Goal: Information Seeking & Learning: Check status

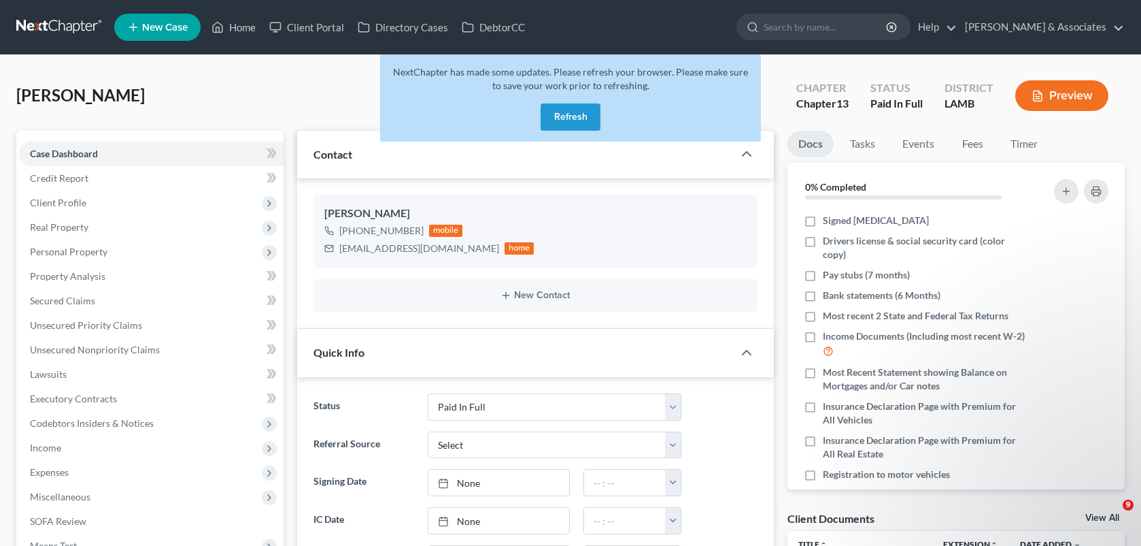
select select "17"
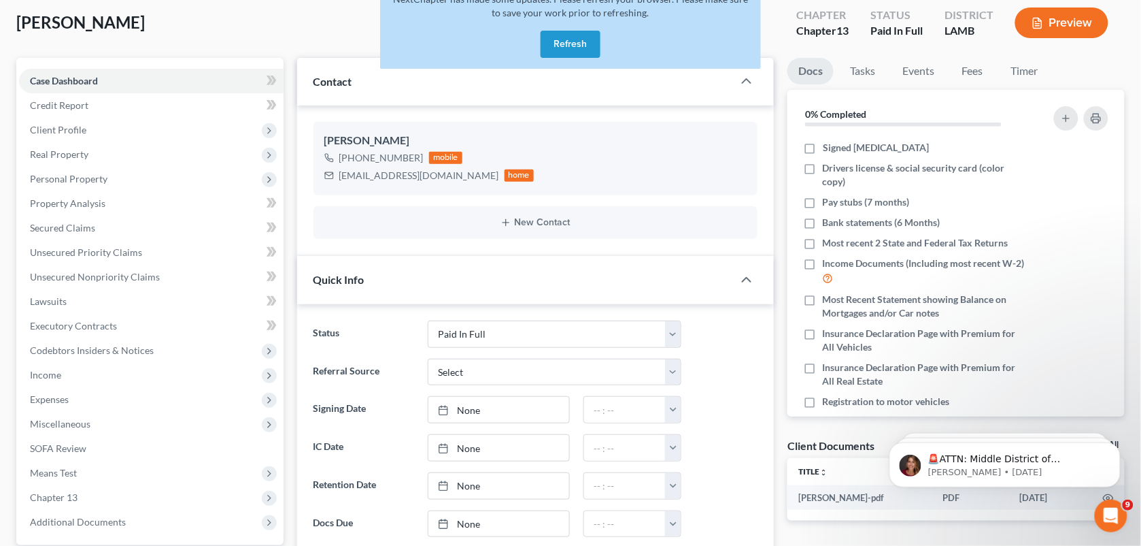
scroll to position [43, 0]
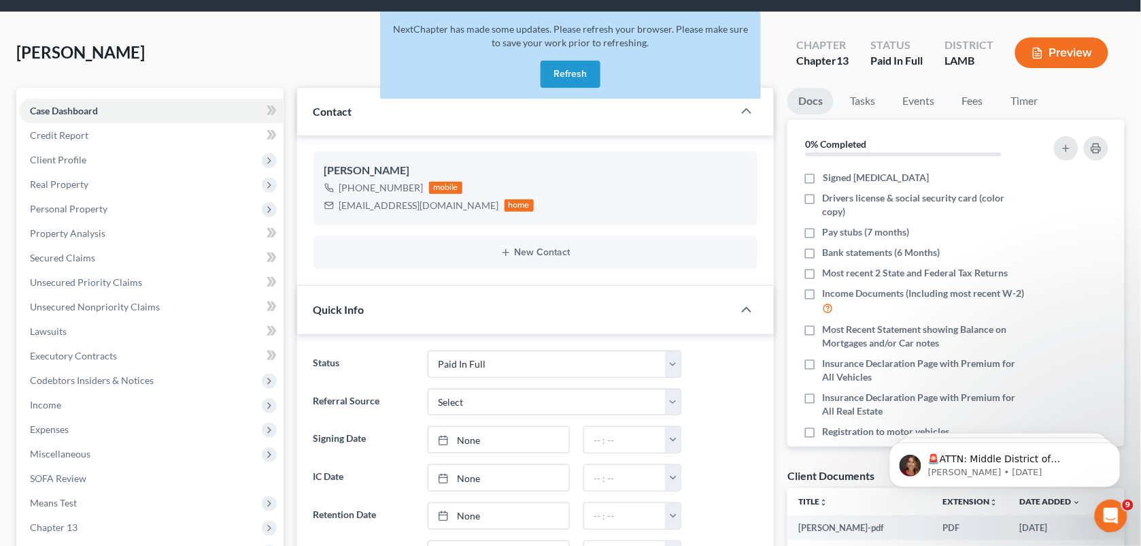
click at [568, 67] on button "Refresh" at bounding box center [571, 74] width 60 height 27
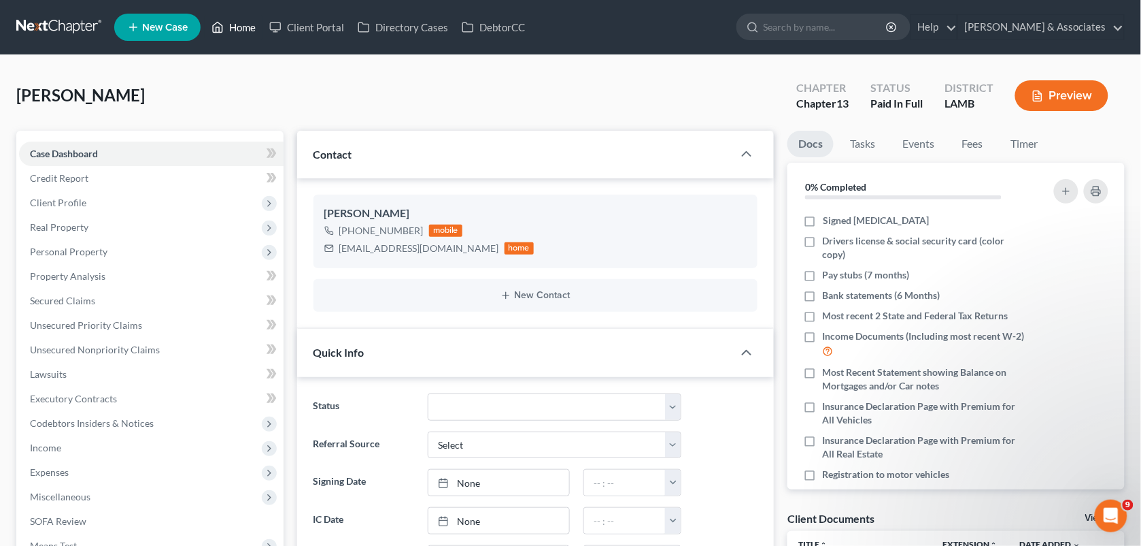
click at [233, 29] on link "Home" at bounding box center [234, 27] width 58 height 24
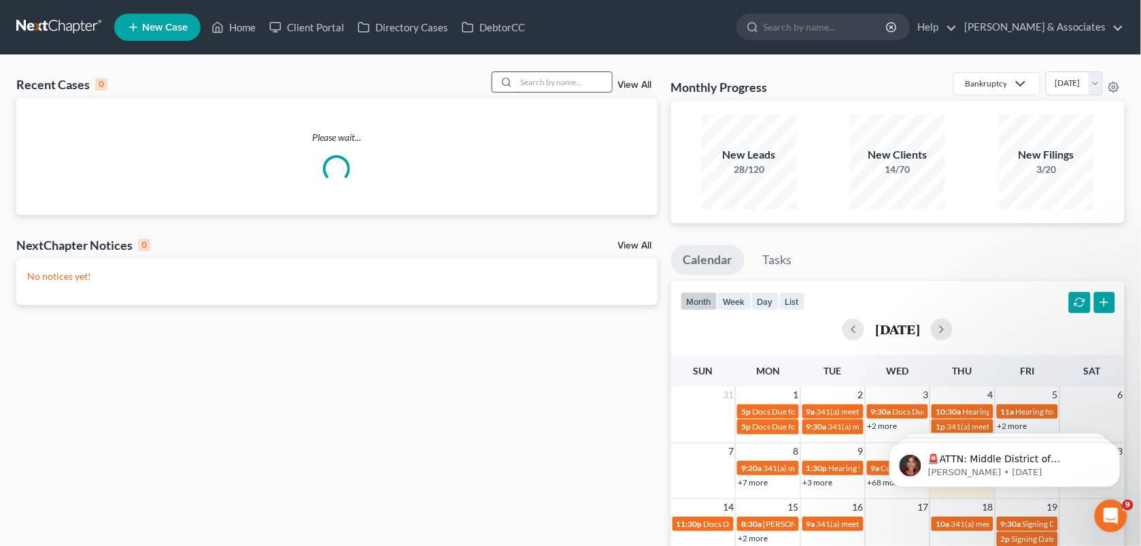
click at [539, 82] on input "search" at bounding box center [564, 82] width 95 height 20
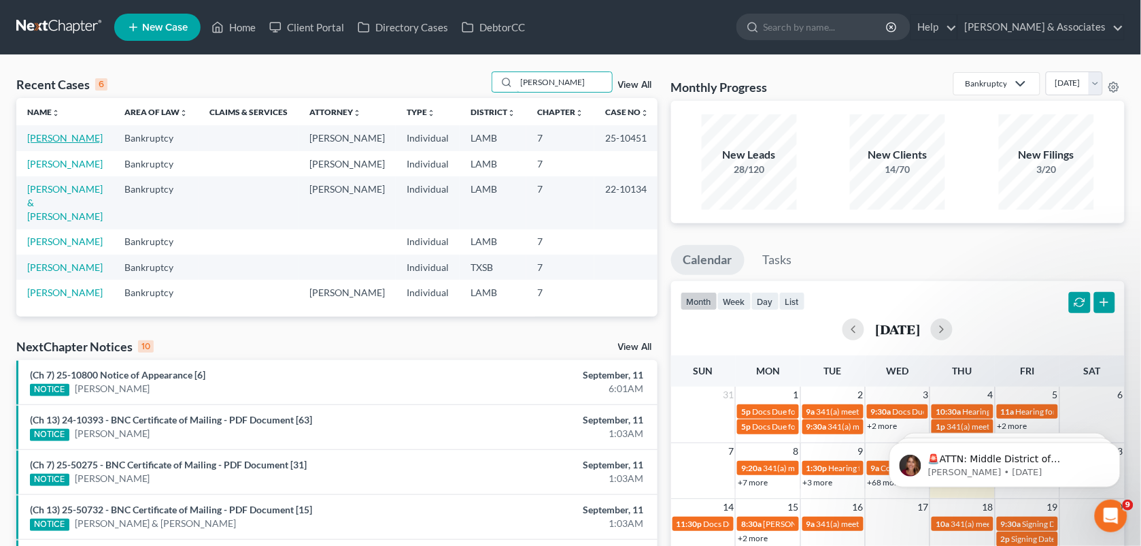
type input "[PERSON_NAME]"
click at [70, 140] on link "[PERSON_NAME]" at bounding box center [65, 138] width 76 height 12
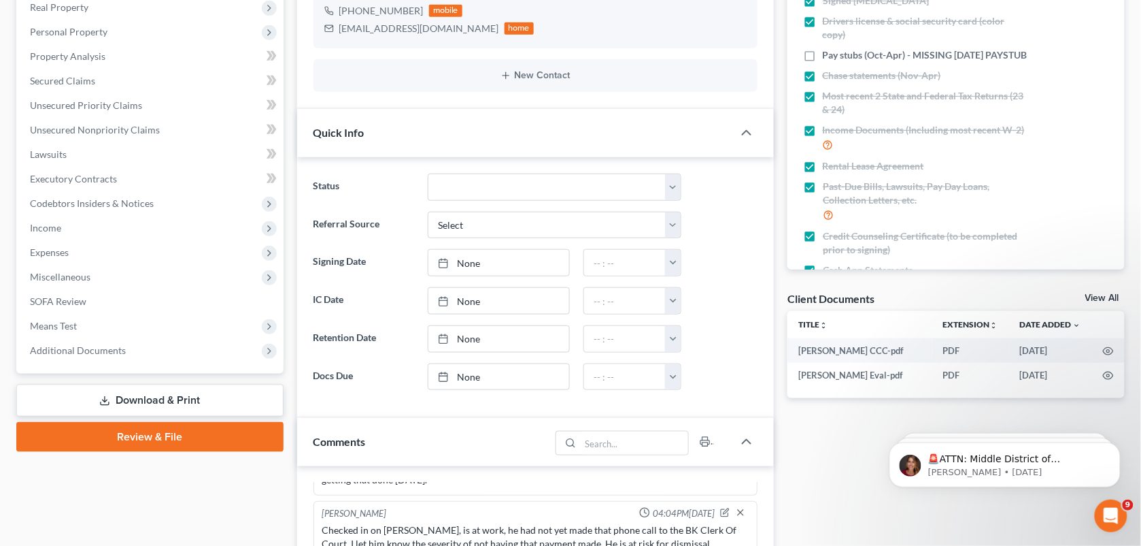
scroll to position [270, 0]
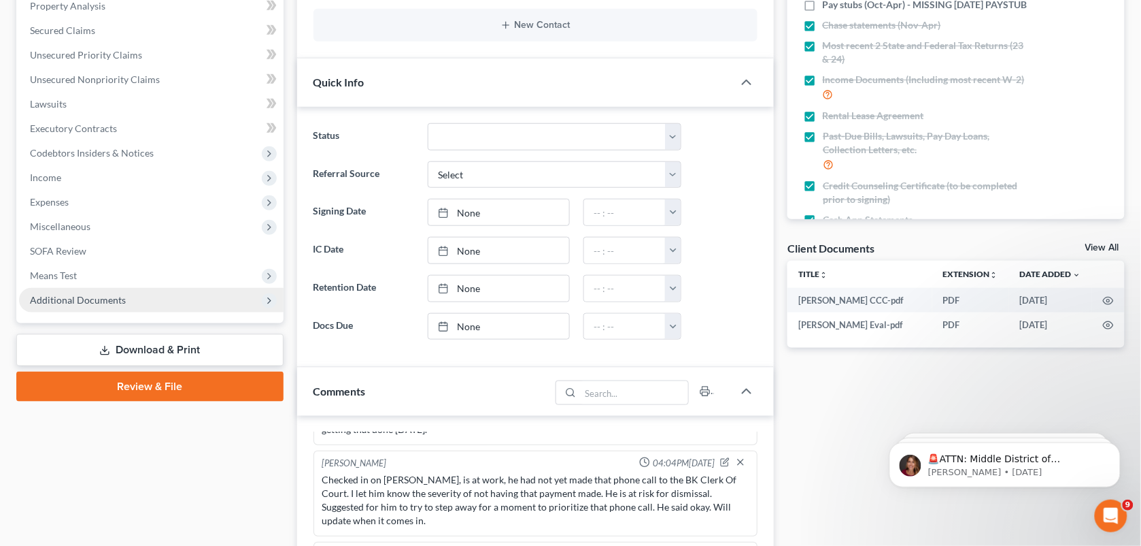
click at [65, 299] on span "Additional Documents" at bounding box center [78, 300] width 96 height 12
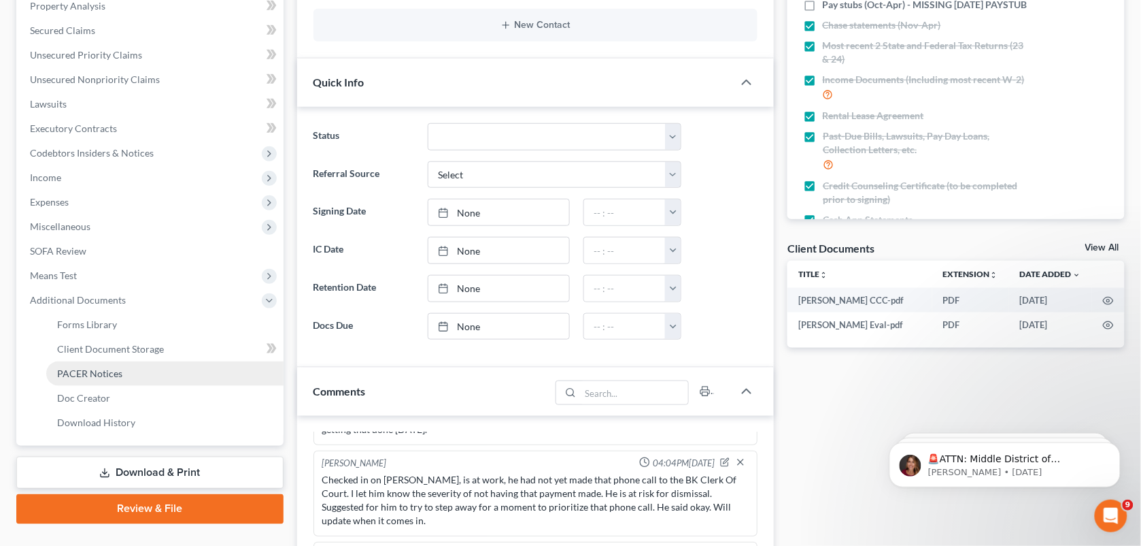
click at [82, 371] on span "PACER Notices" at bounding box center [89, 373] width 65 height 12
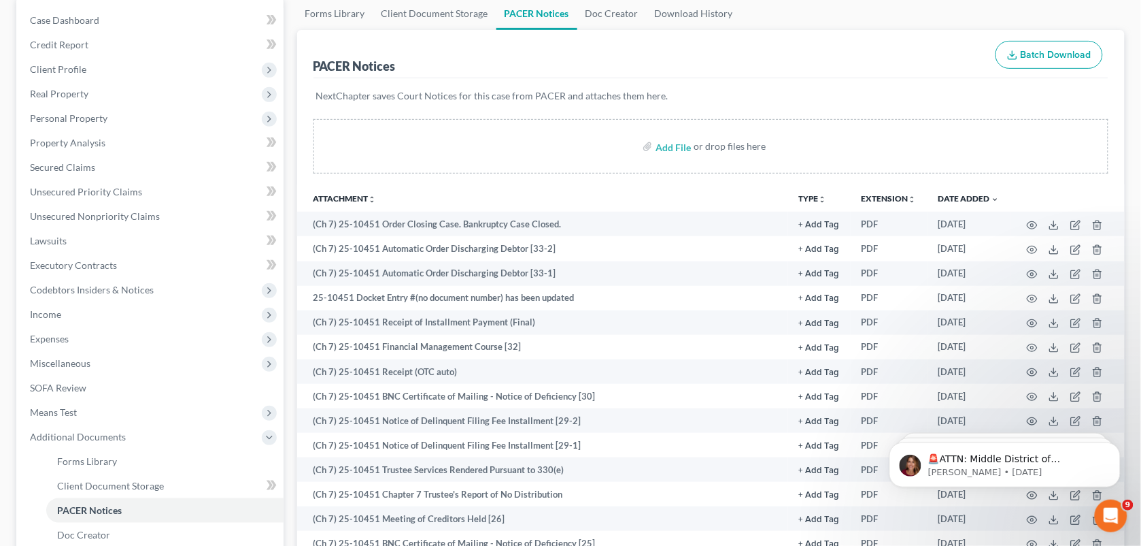
scroll to position [138, 0]
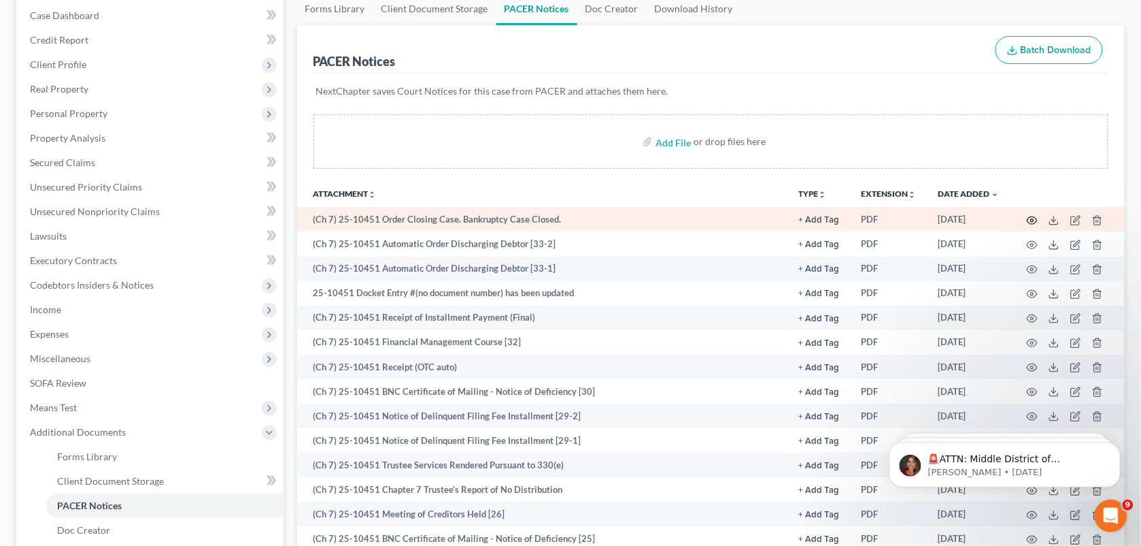
click at [1029, 220] on icon "button" at bounding box center [1032, 220] width 11 height 11
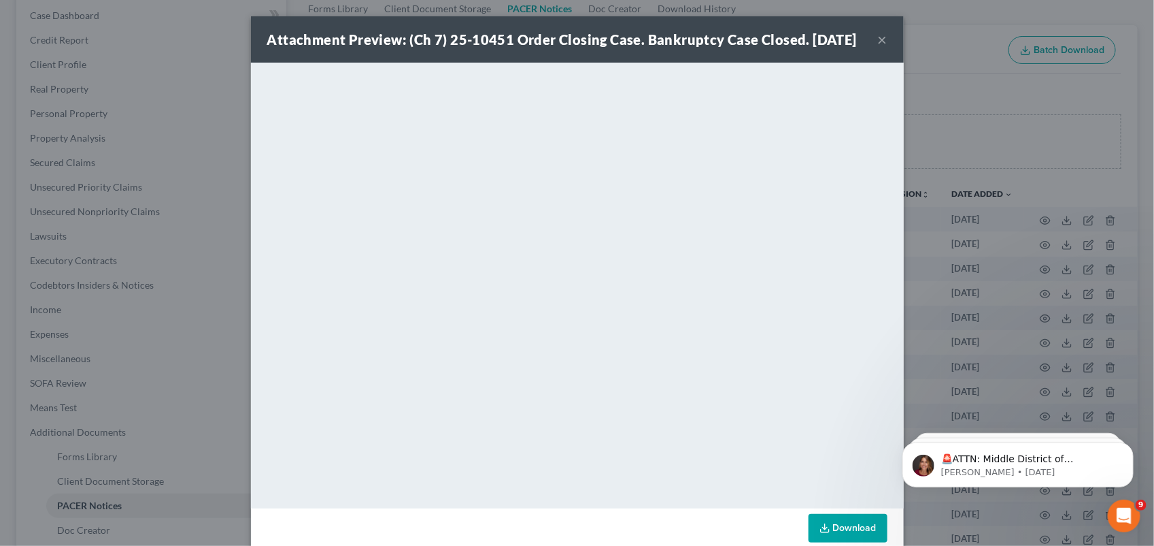
click at [914, 93] on div "Attachment Preview: (Ch 7) 25-10451 Order Closing Case. Bankruptcy Case Closed.…" at bounding box center [577, 273] width 1154 height 546
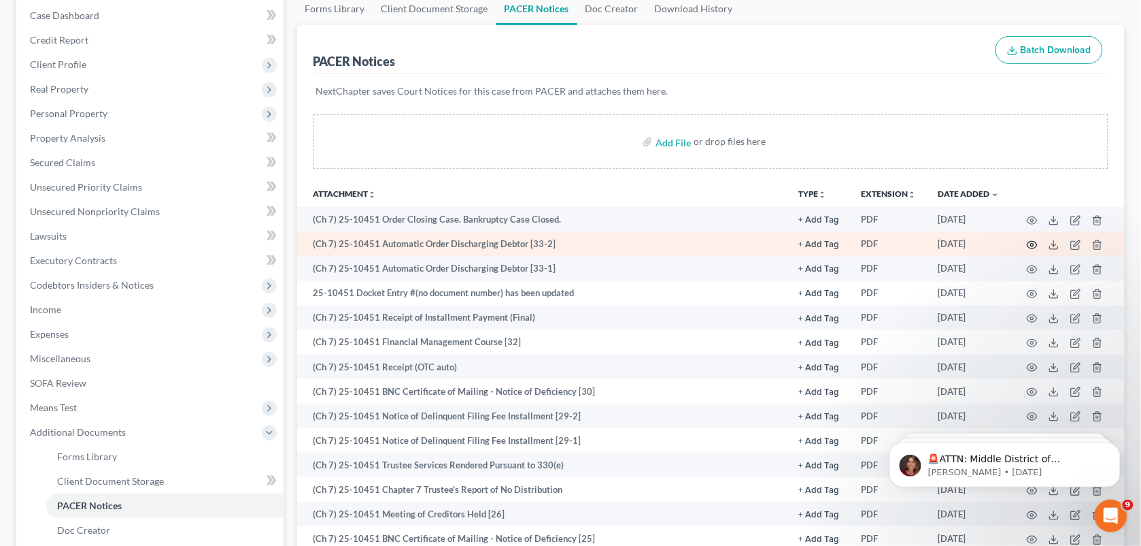
click at [1029, 243] on icon "button" at bounding box center [1033, 244] width 10 height 7
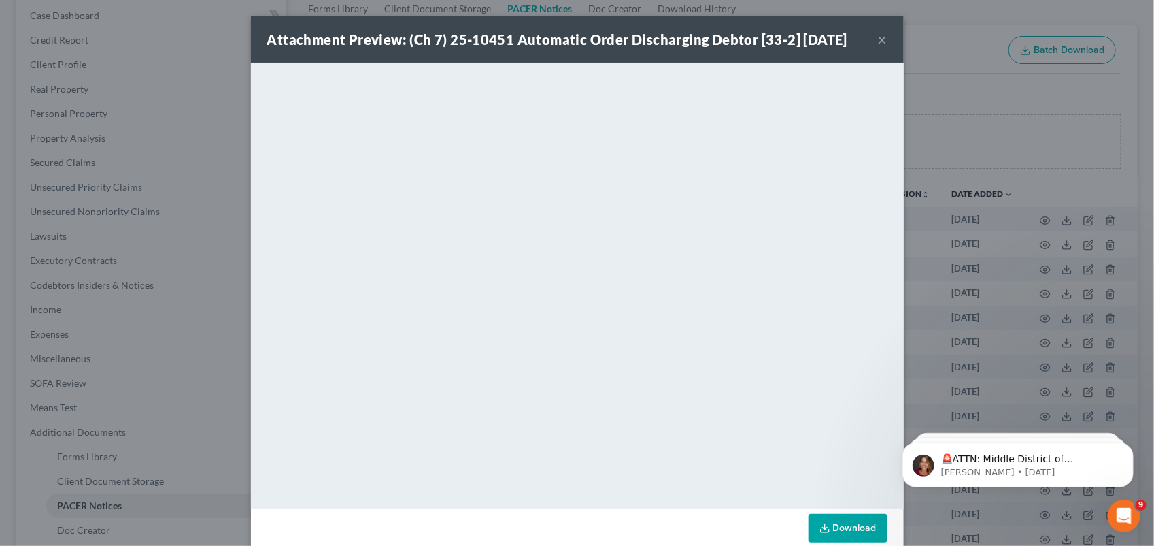
click at [878, 39] on button "×" at bounding box center [883, 39] width 10 height 16
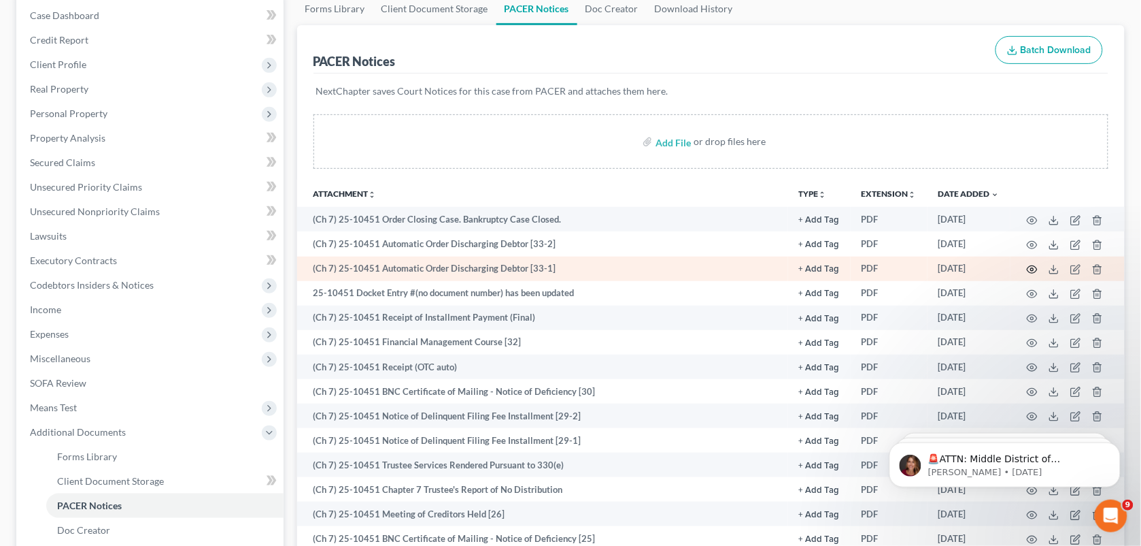
click at [1033, 267] on icon "button" at bounding box center [1032, 269] width 11 height 11
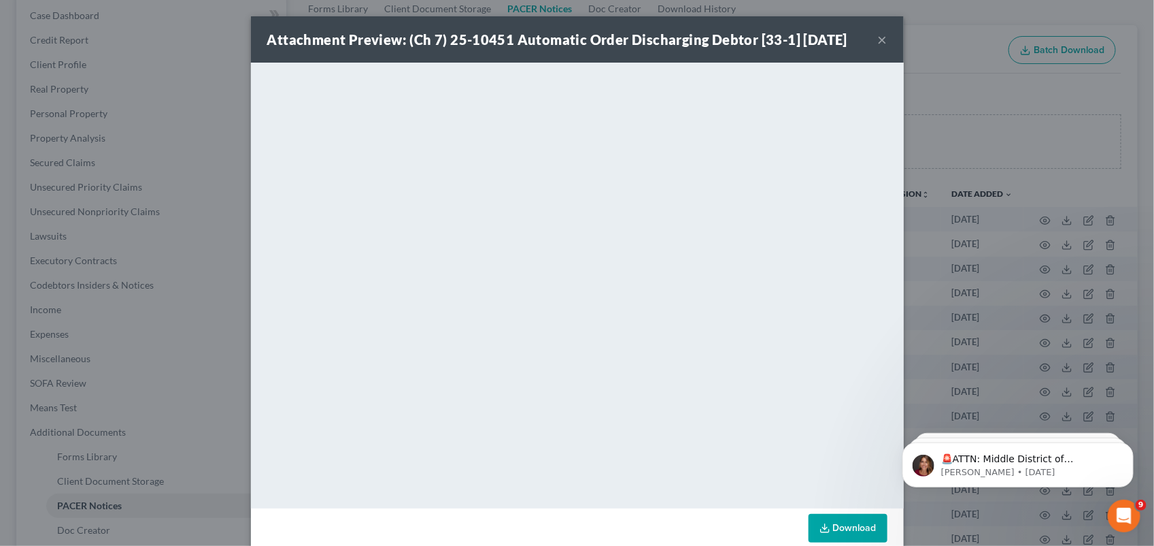
click at [878, 39] on button "×" at bounding box center [883, 39] width 10 height 16
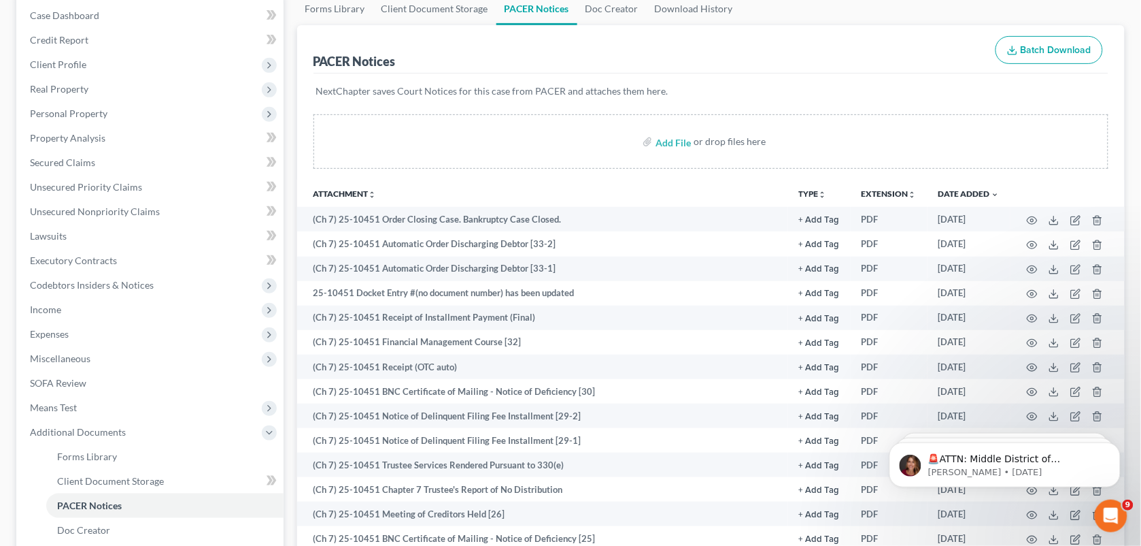
click at [401, 39] on div "PACER Notices Batch Download" at bounding box center [712, 49] width 796 height 49
